Goal: Find specific page/section: Find specific page/section

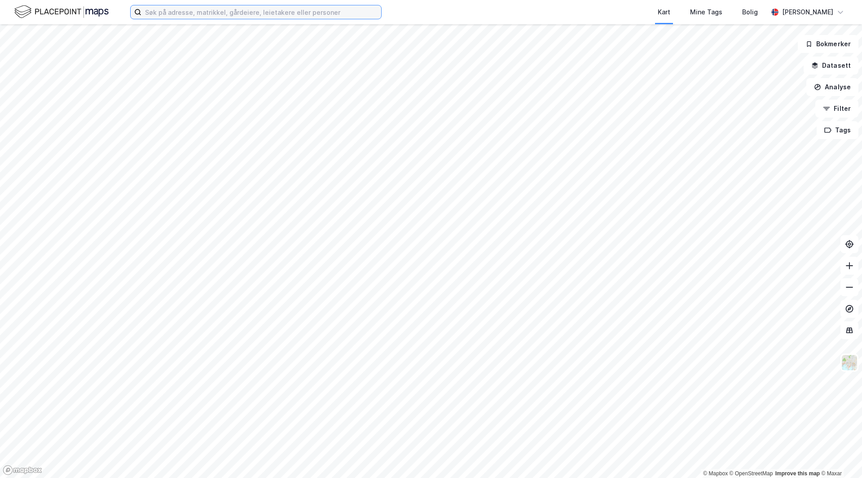
click at [197, 18] on input at bounding box center [261, 11] width 240 height 13
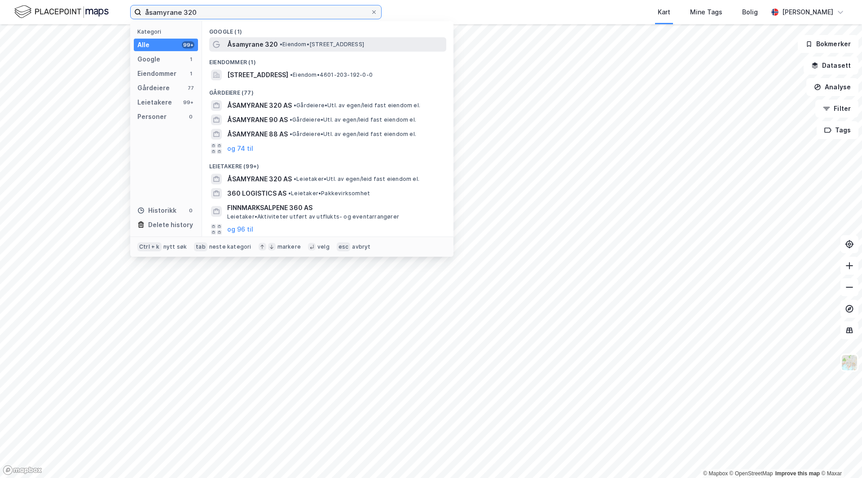
type input "åsamyrane 320"
